Goal: Information Seeking & Learning: Learn about a topic

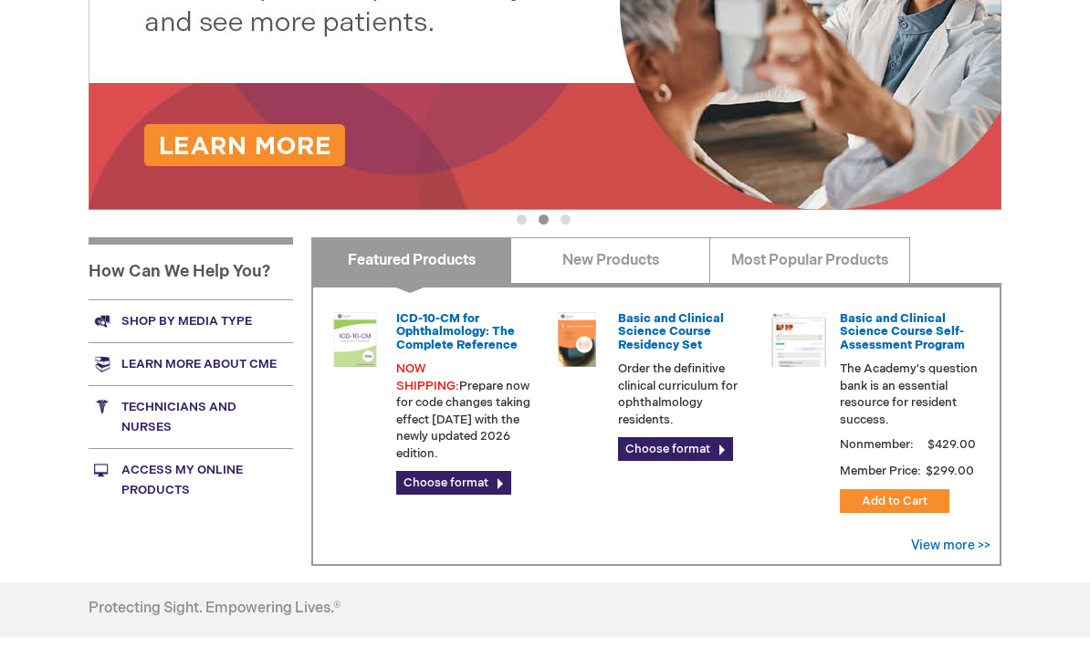
scroll to position [500, 0]
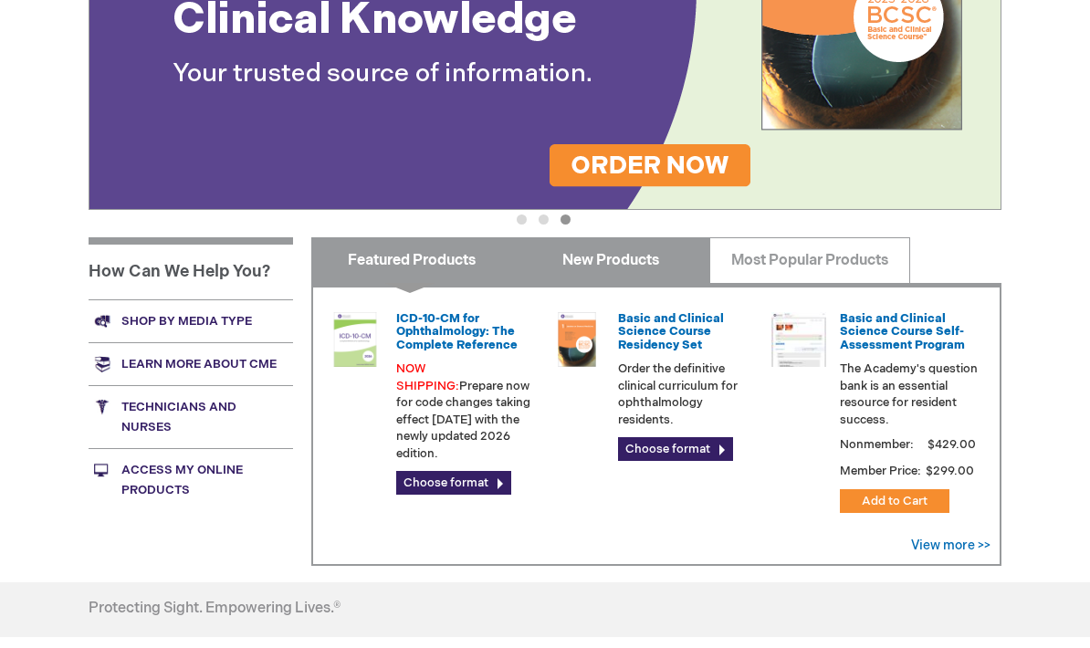
click at [624, 269] on link "New Products" at bounding box center [610, 260] width 200 height 46
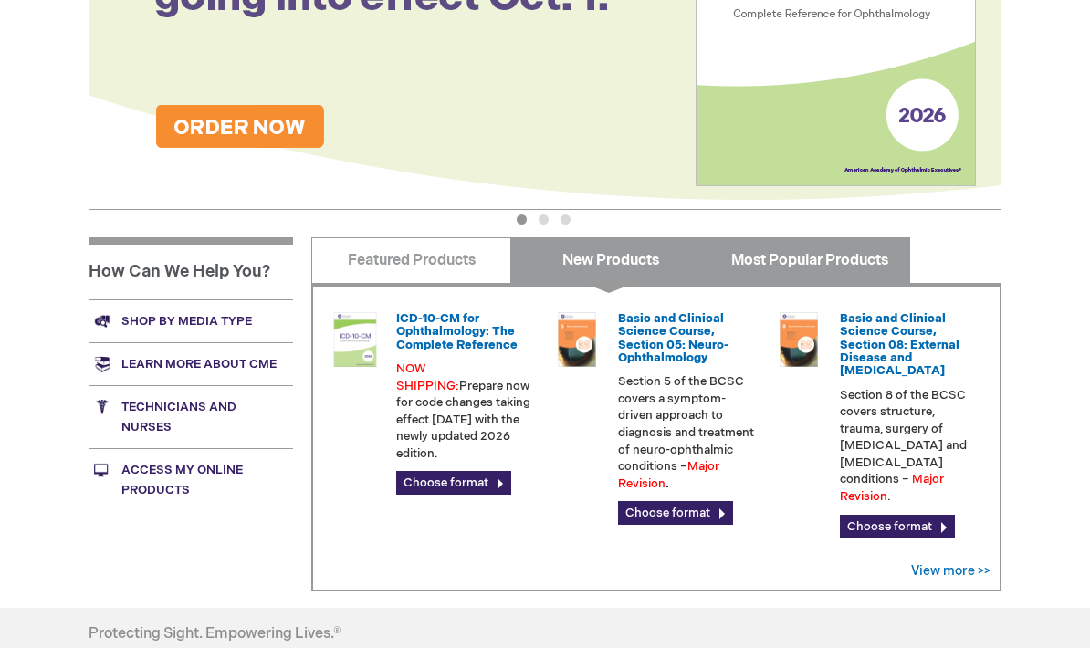
click at [844, 251] on link "Most Popular Products" at bounding box center [809, 260] width 200 height 46
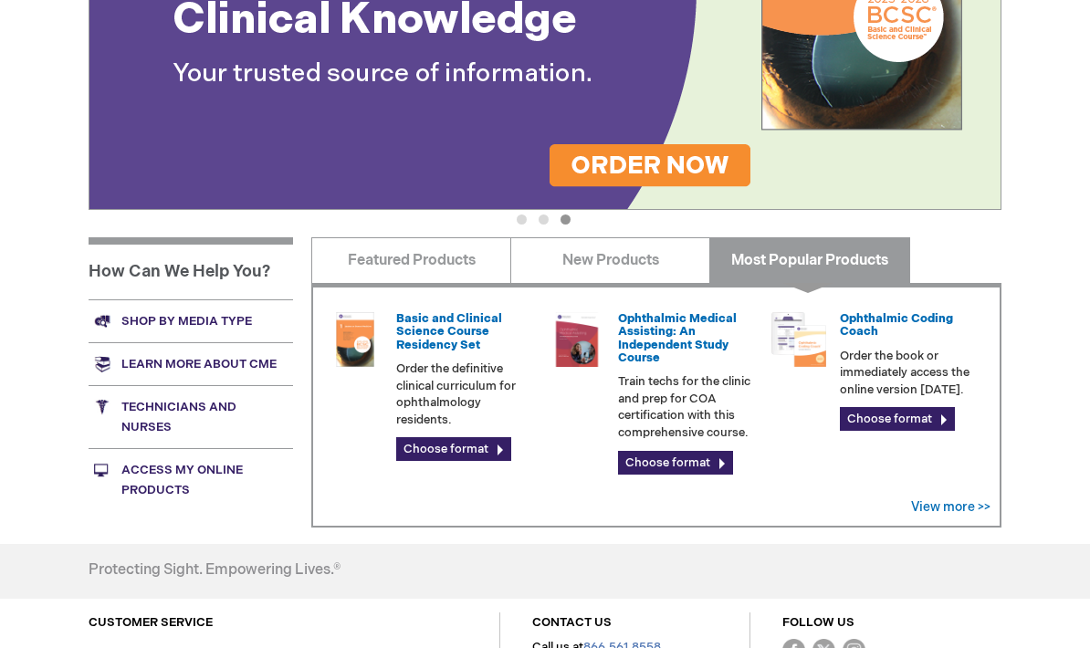
click at [938, 413] on link "Choose format" at bounding box center [897, 419] width 115 height 24
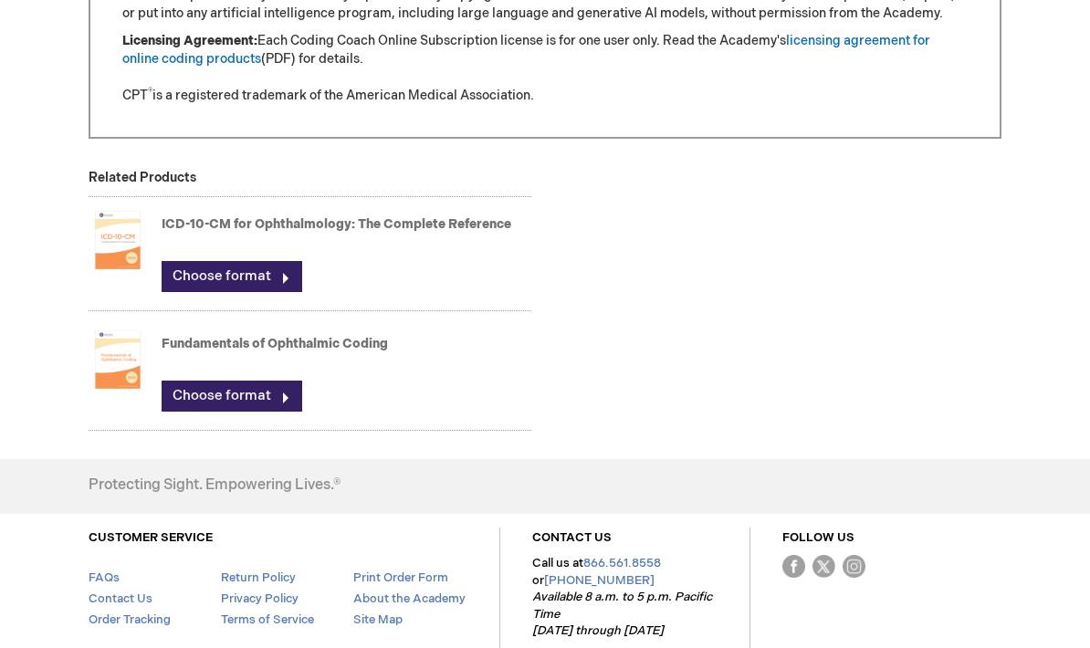
scroll to position [1974, 0]
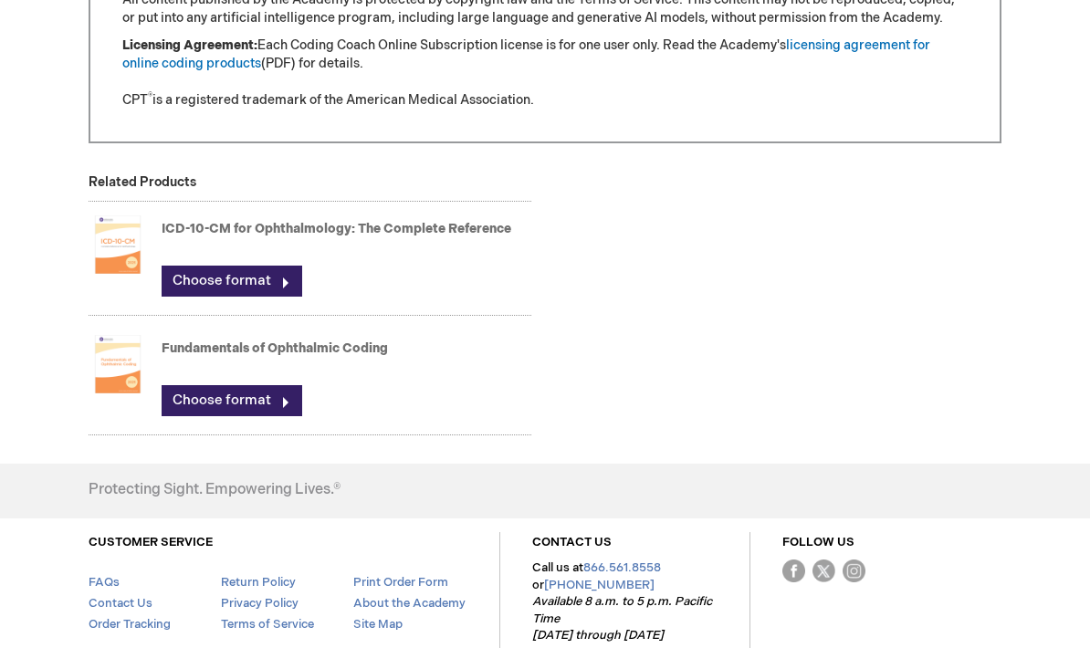
click at [194, 346] on link "Fundamentals of Ophthalmic Coding" at bounding box center [275, 349] width 226 height 16
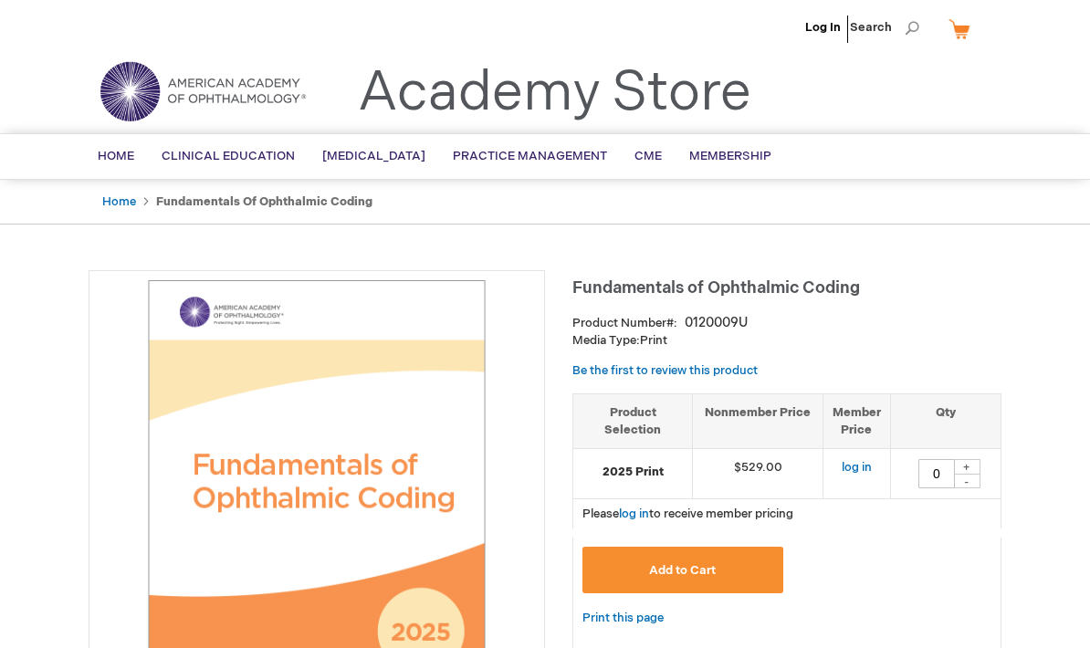
click at [828, 21] on link "Log In" at bounding box center [823, 27] width 36 height 15
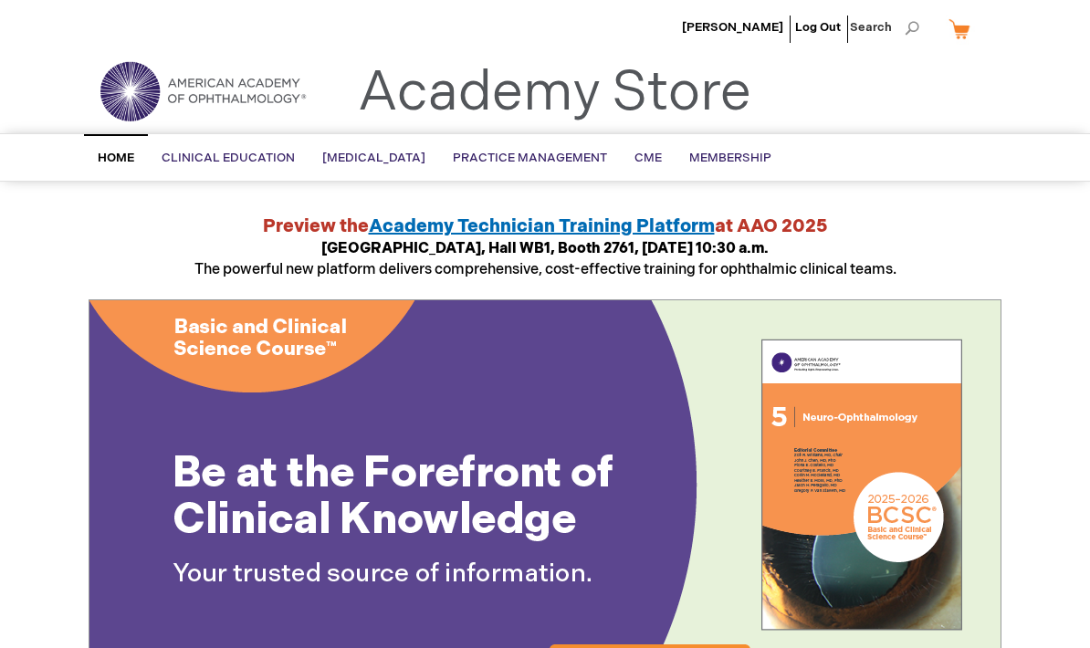
click at [0, 0] on link "Serial Publications" at bounding box center [0, 0] width 0 height 0
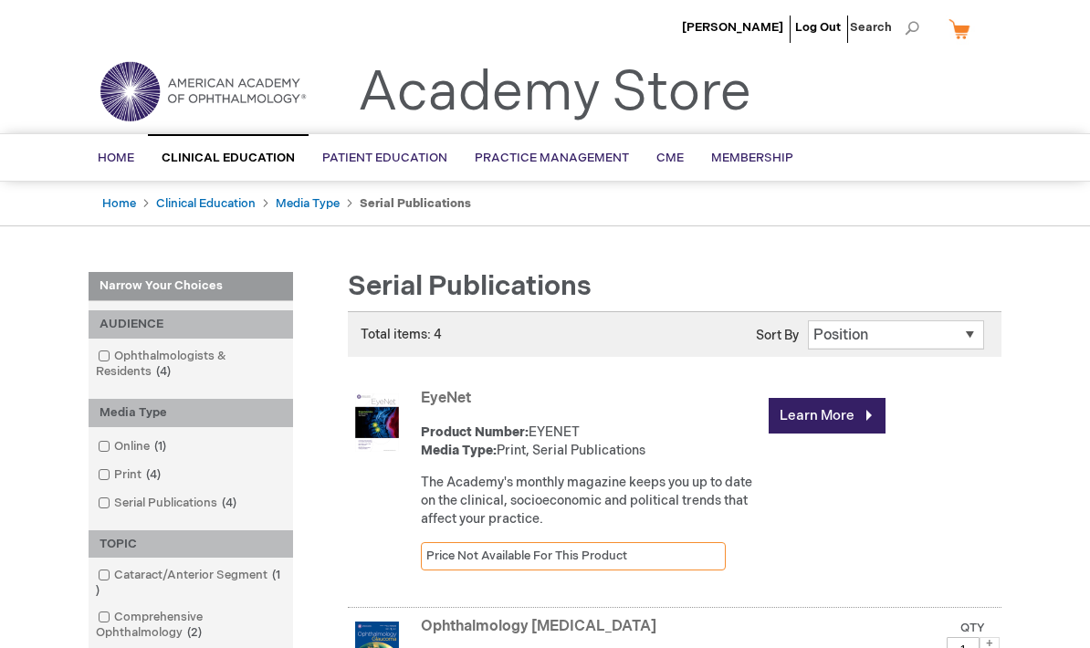
click at [0, 0] on link "General" at bounding box center [0, 0] width 0 height 0
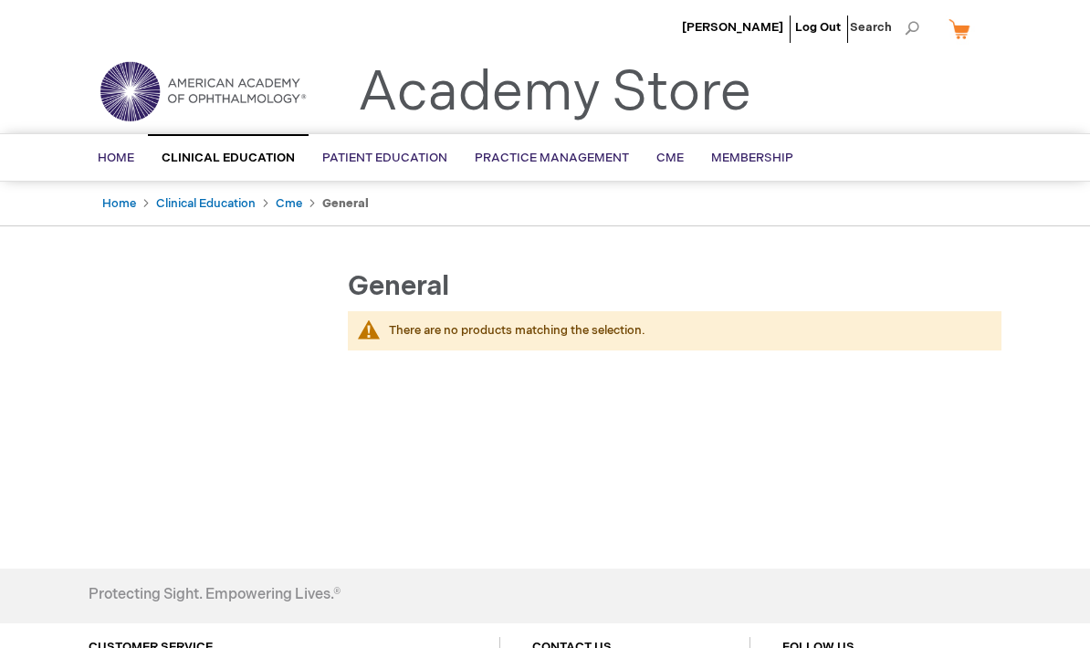
click at [0, 0] on span "Cornea/External Disease" at bounding box center [0, 0] width 0 height 0
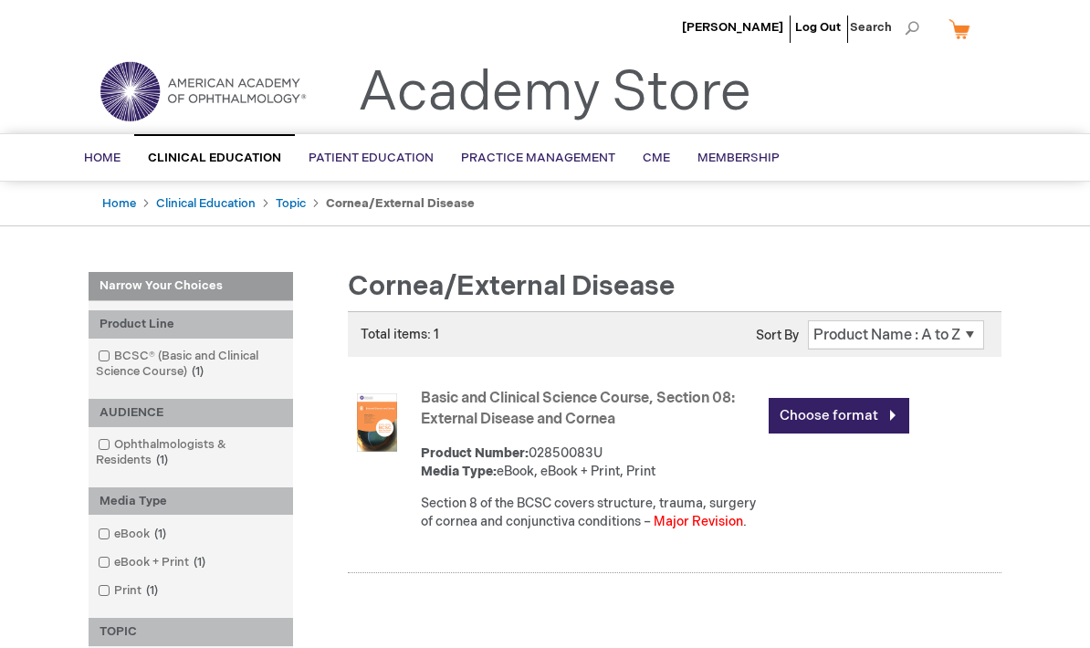
click at [886, 416] on link "Choose format" at bounding box center [839, 416] width 141 height 36
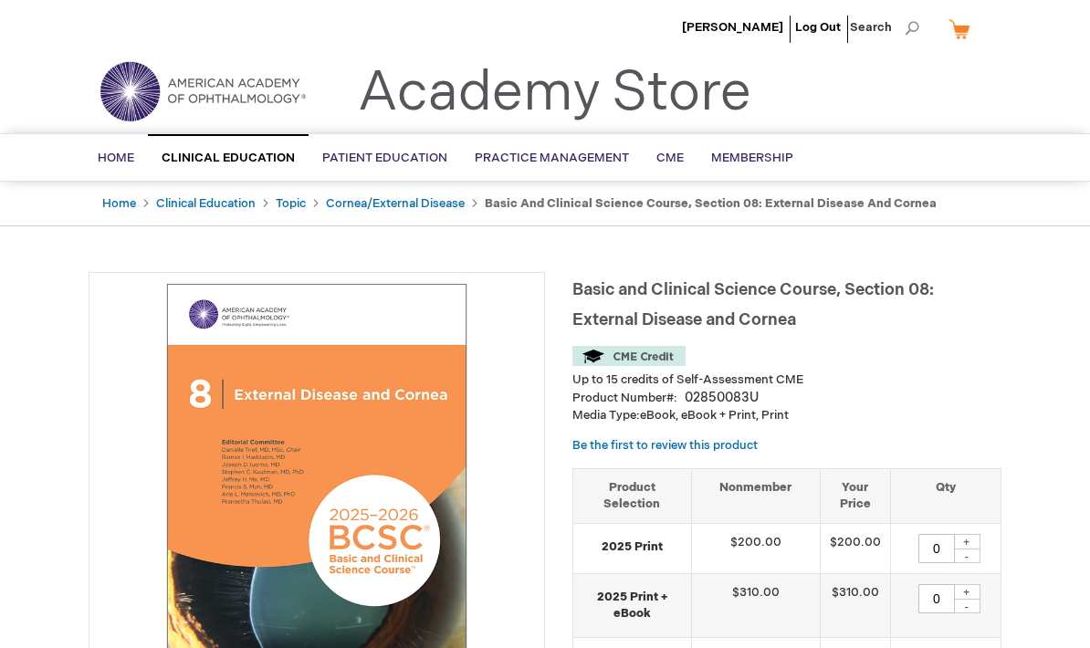
click at [0, 0] on span "Booklets" at bounding box center [0, 0] width 0 height 0
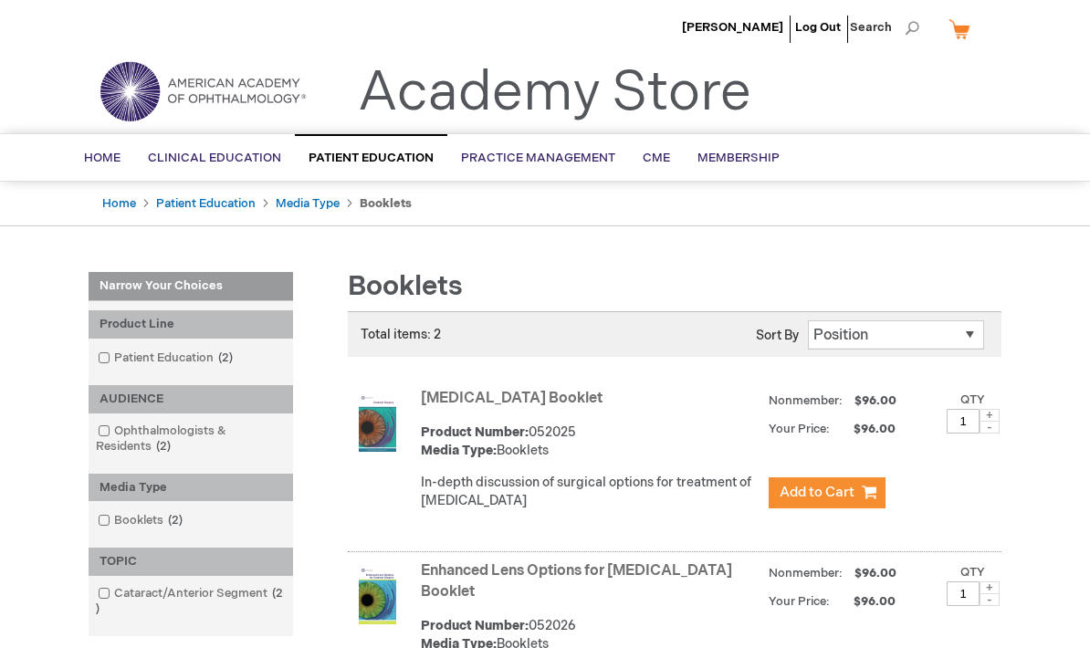
click at [0, 0] on span "Ocular Pathology/Oncology" at bounding box center [0, 0] width 0 height 0
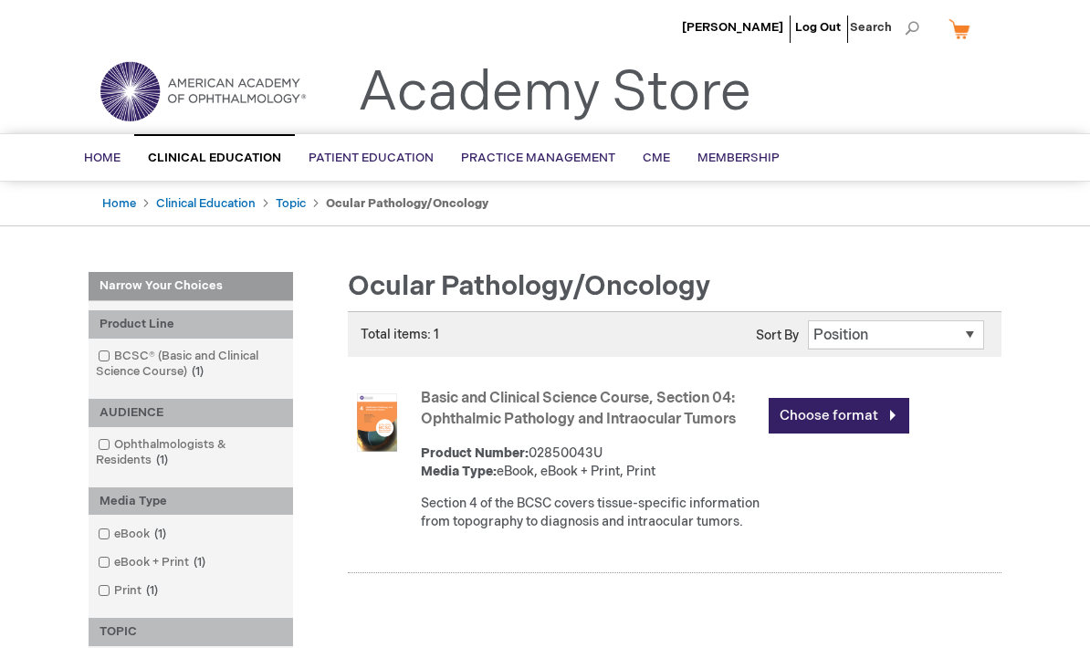
click at [0, 0] on span "Comprehensive Ophthalmology" at bounding box center [0, 0] width 0 height 0
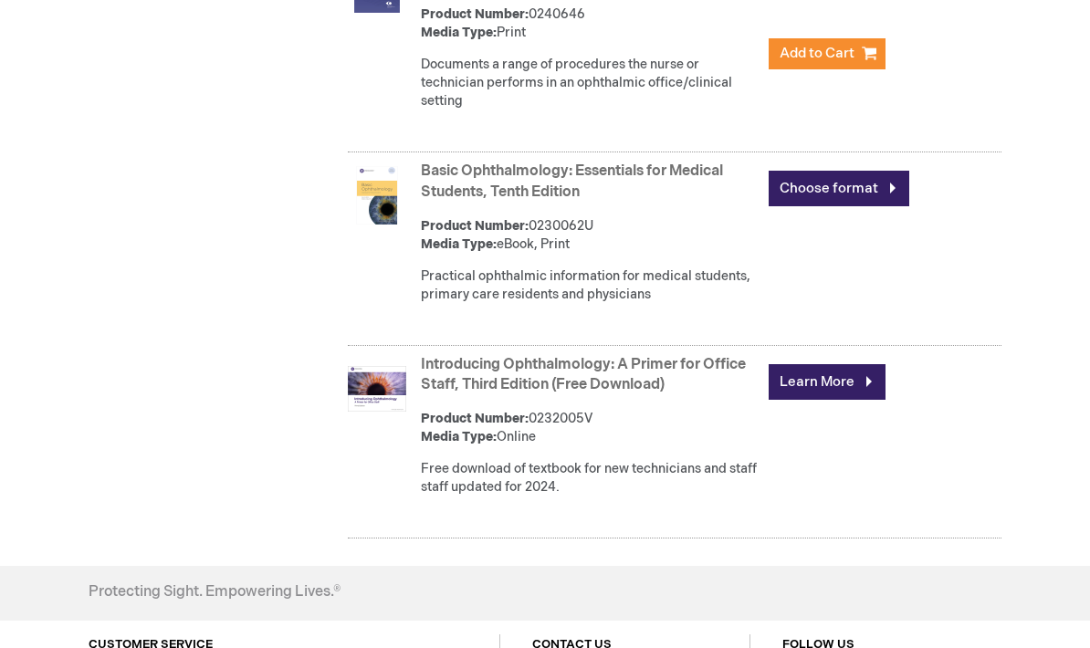
scroll to position [4665, 0]
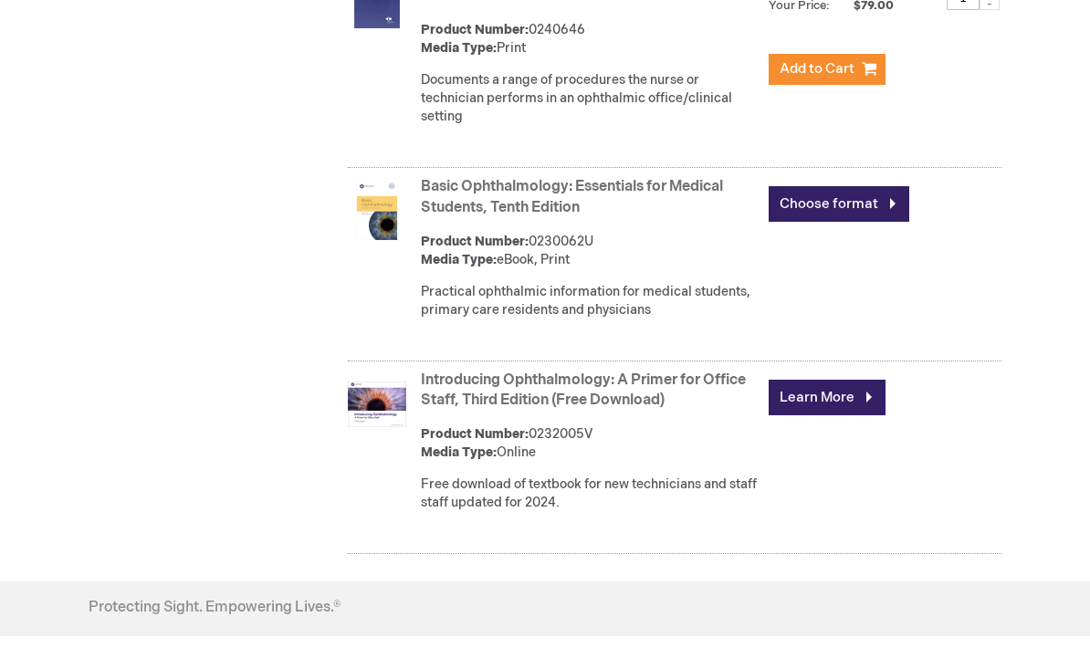
click at [642, 216] on link "Basic Ophthalmology: Essentials for Medical Students, Tenth Edition" at bounding box center [572, 197] width 302 height 38
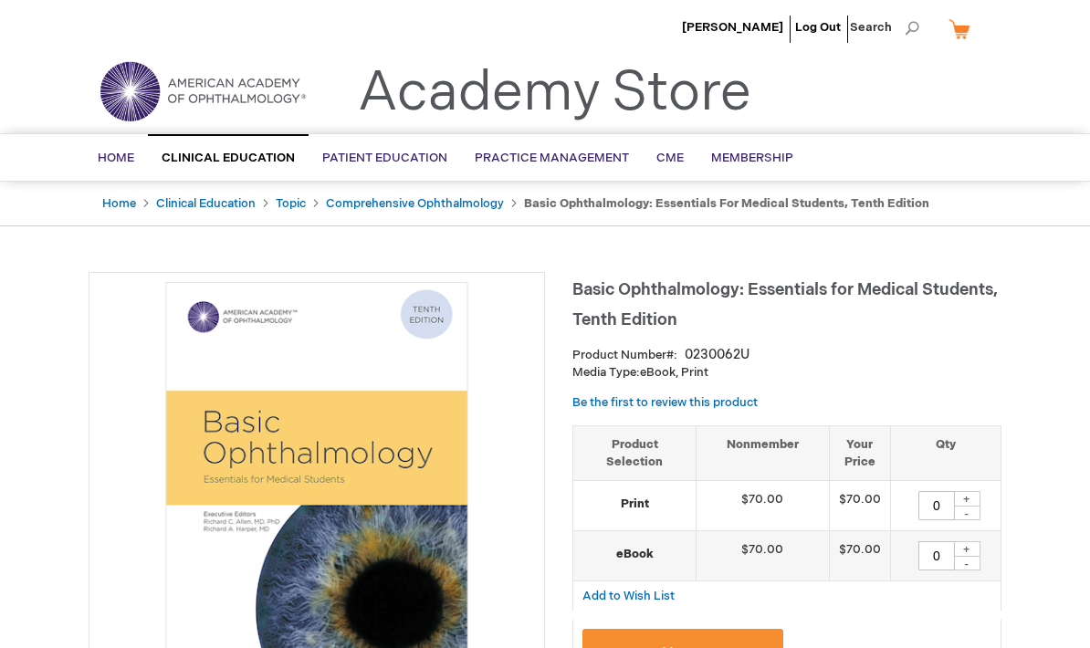
click at [0, 0] on link "Cataract/Anterior Segment" at bounding box center [0, 0] width 0 height 0
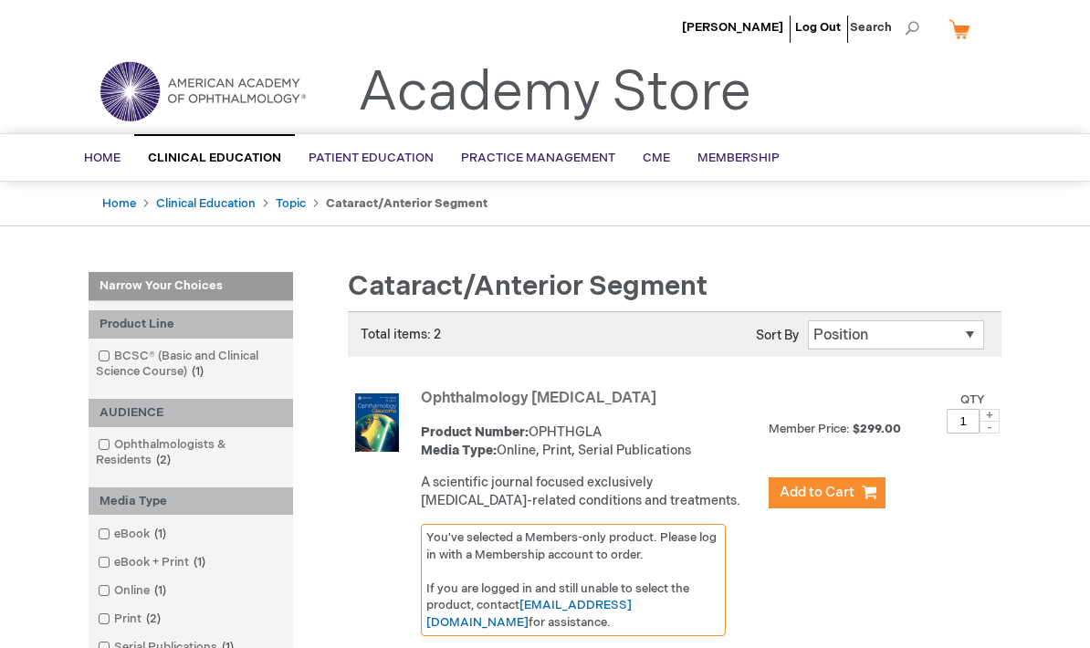
click at [0, 0] on span "BCSC® (Basic and Clinical Science Course)" at bounding box center [0, 0] width 0 height 0
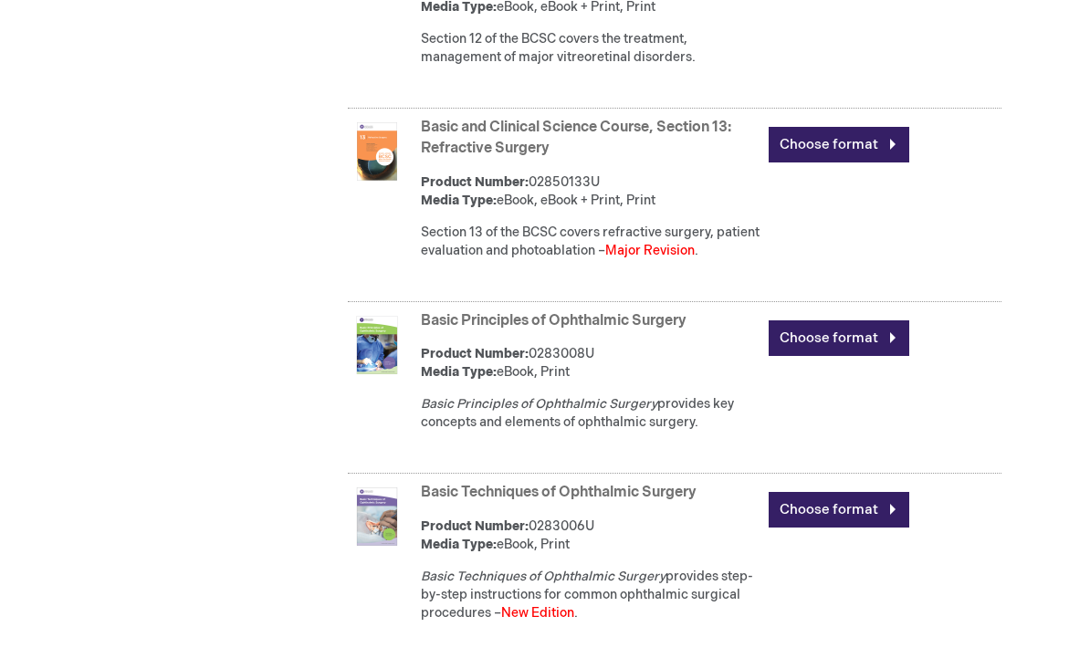
scroll to position [3197, 0]
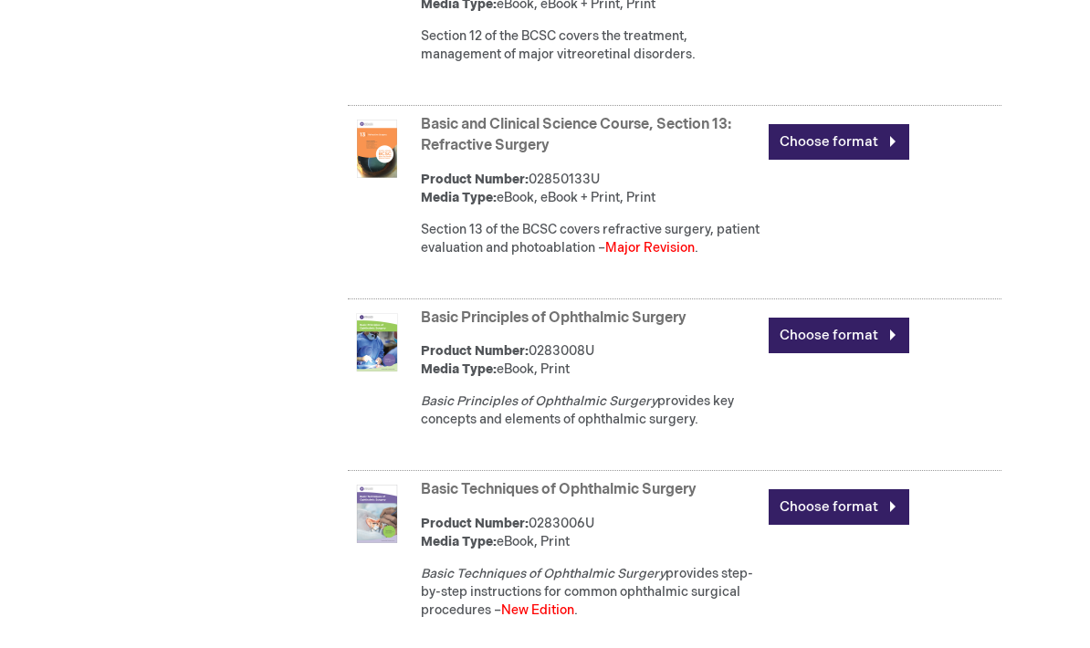
click at [679, 487] on link "Basic Techniques of Ophthalmic Surgery" at bounding box center [559, 490] width 276 height 17
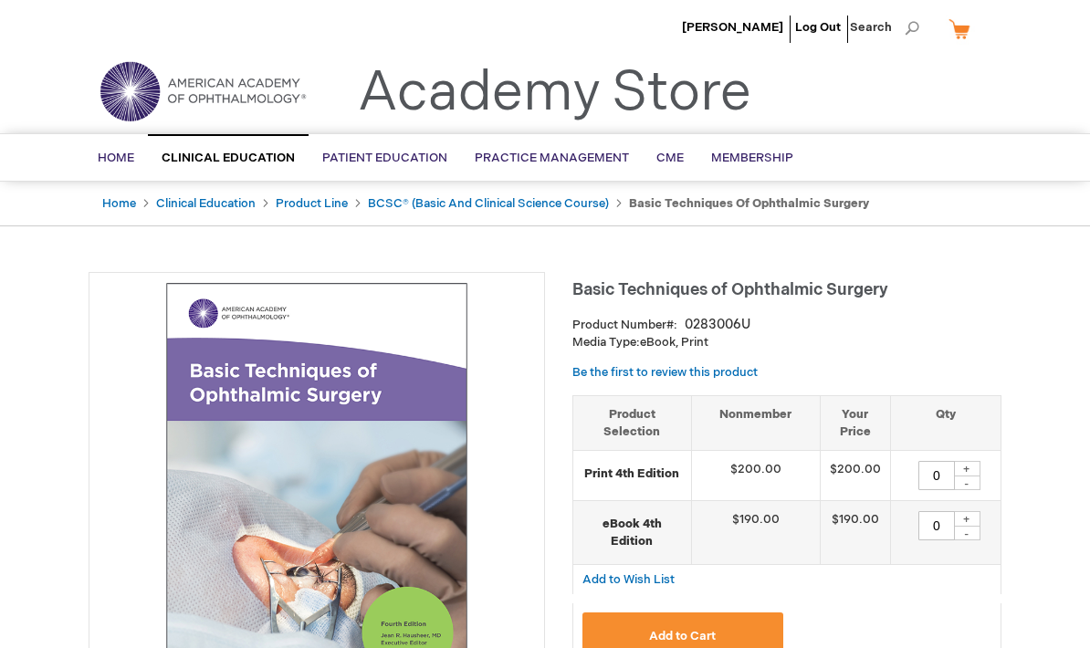
click at [0, 0] on span "Ophthalmologists & Residents" at bounding box center [0, 0] width 0 height 0
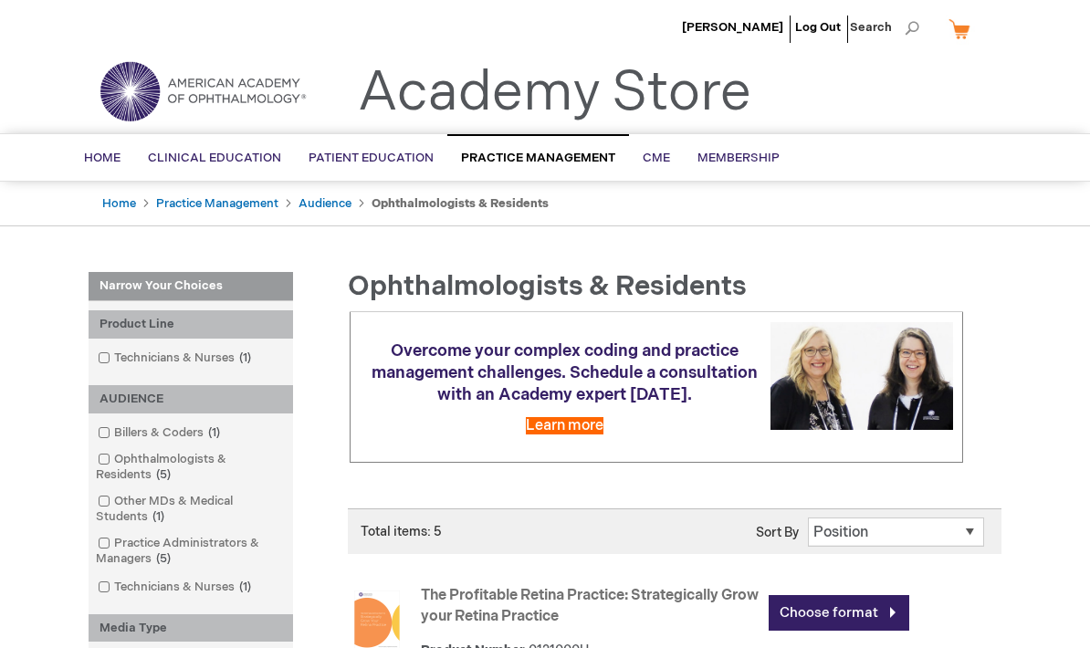
click at [661, 154] on span "CME" at bounding box center [656, 158] width 27 height 15
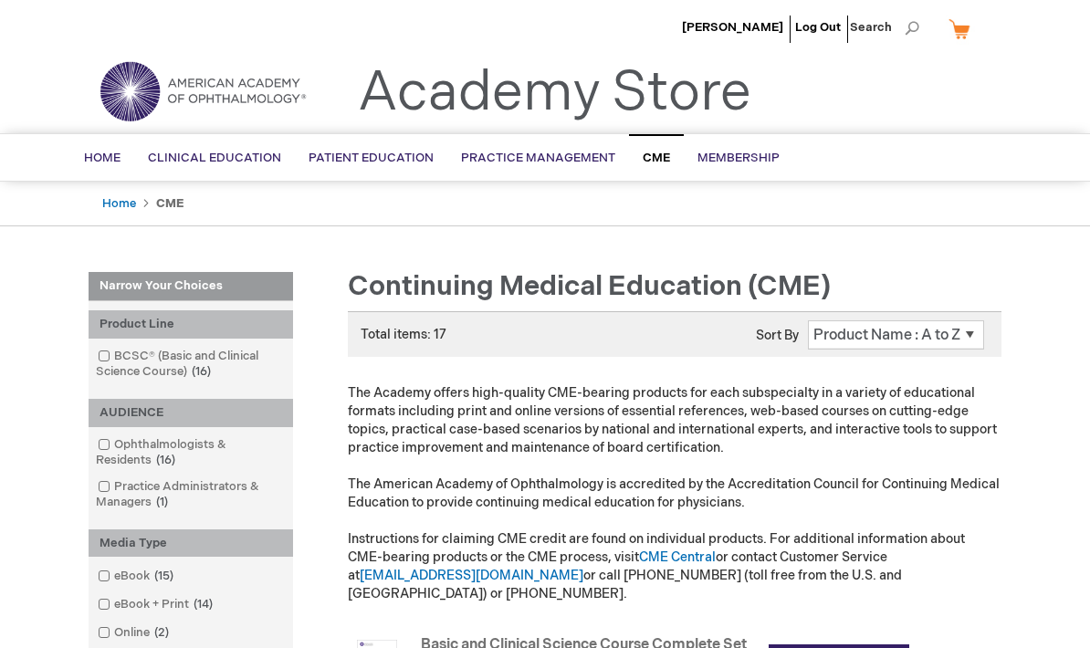
scroll to position [24, 0]
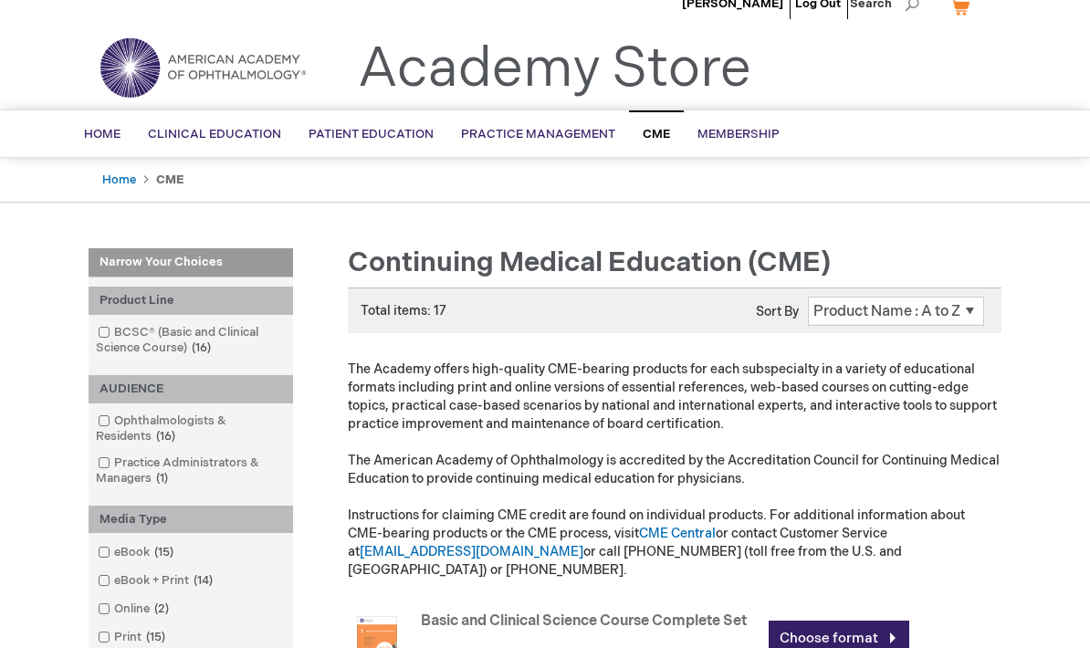
click at [100, 324] on input "checkbox" at bounding box center [96, 330] width 12 height 12
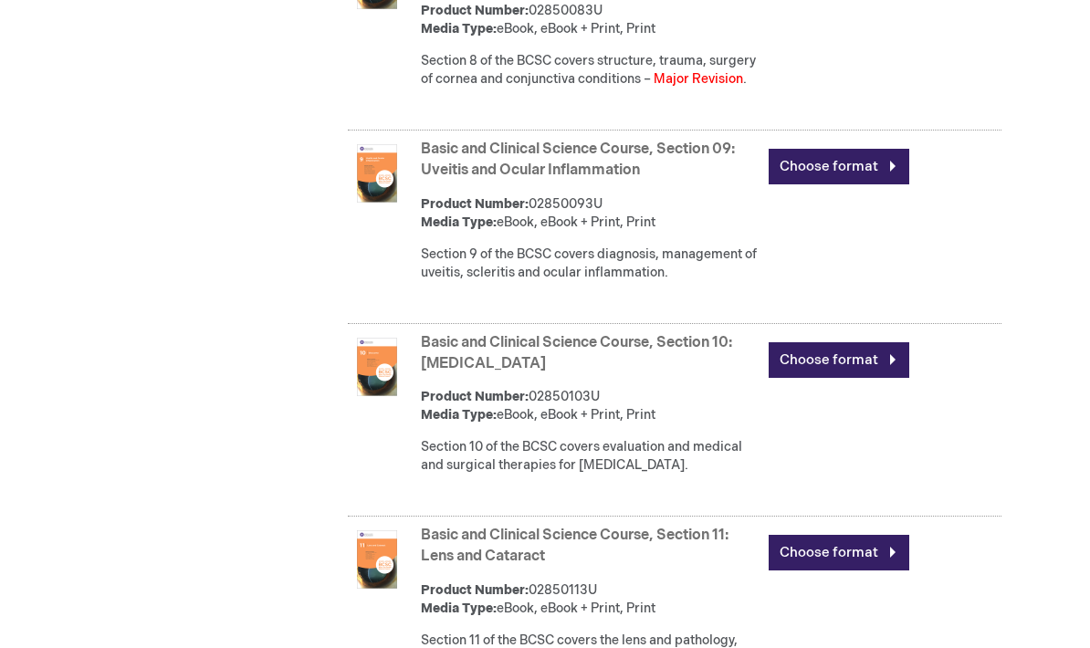
scroll to position [2618, 0]
